Goal: Navigation & Orientation: Find specific page/section

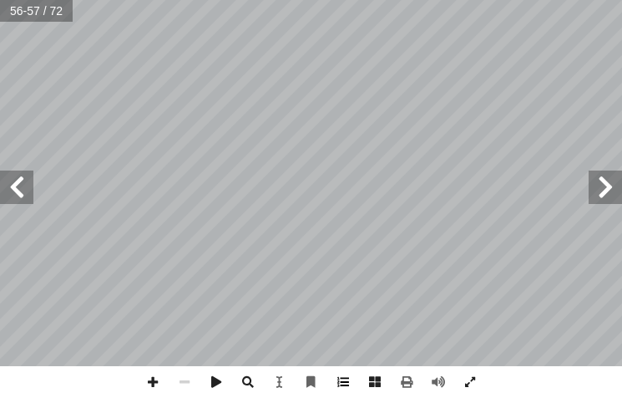
click at [336, 384] on span at bounding box center [343, 382] width 32 height 32
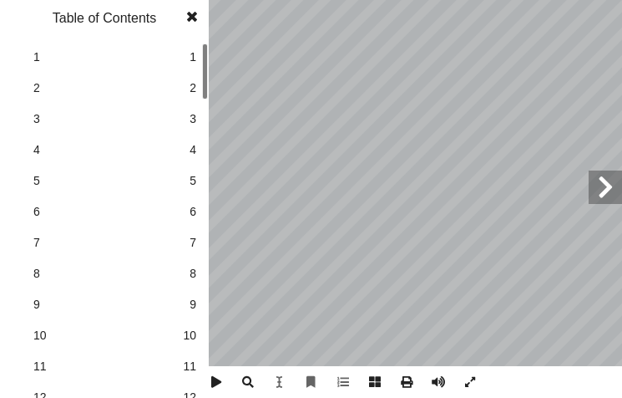
click at [186, 237] on link "7 7" at bounding box center [102, 242] width 188 height 31
click at [194, 18] on span at bounding box center [192, 16] width 30 height 33
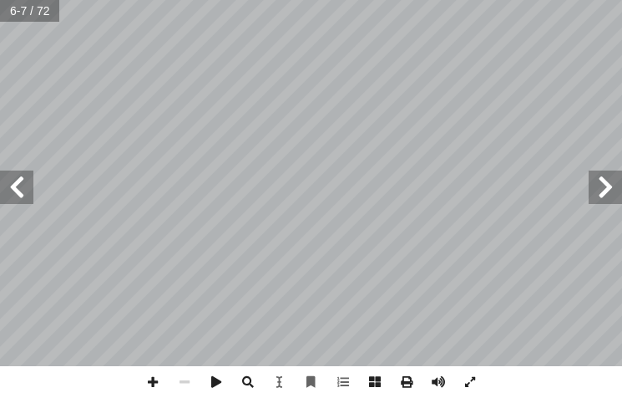
click at [12, 195] on span at bounding box center [16, 186] width 33 height 33
click at [0, 195] on span at bounding box center [16, 186] width 33 height 33
click at [160, 382] on span at bounding box center [153, 382] width 32 height 32
